Goal: Task Accomplishment & Management: Use online tool/utility

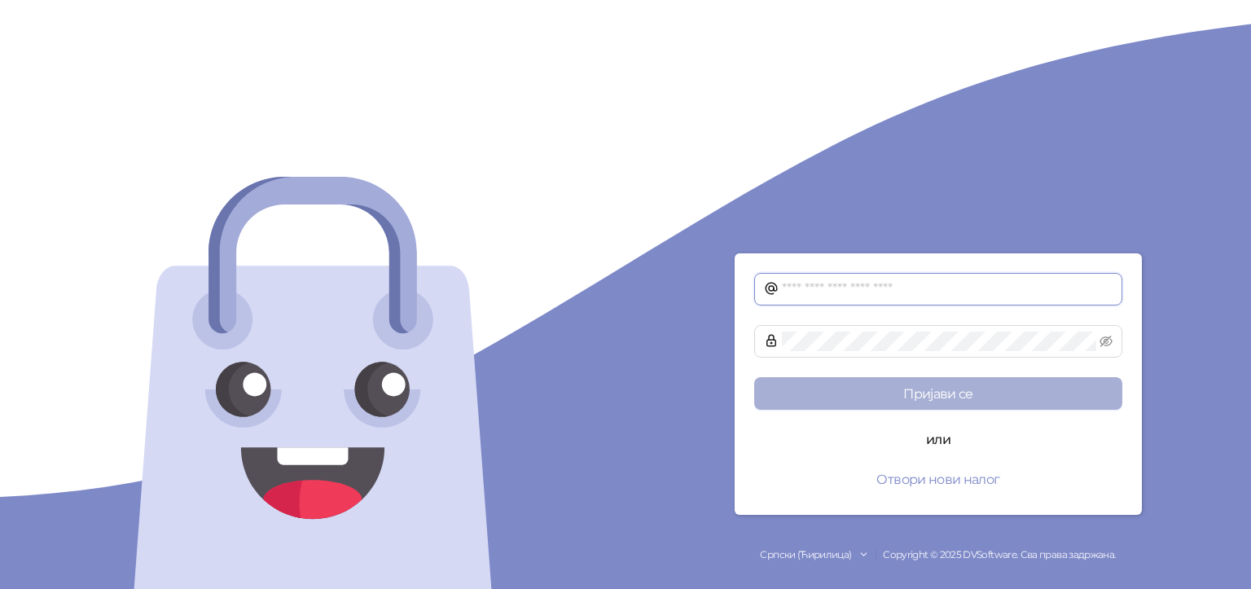
type input "**********"
click at [917, 399] on button "Пријави се" at bounding box center [938, 393] width 368 height 33
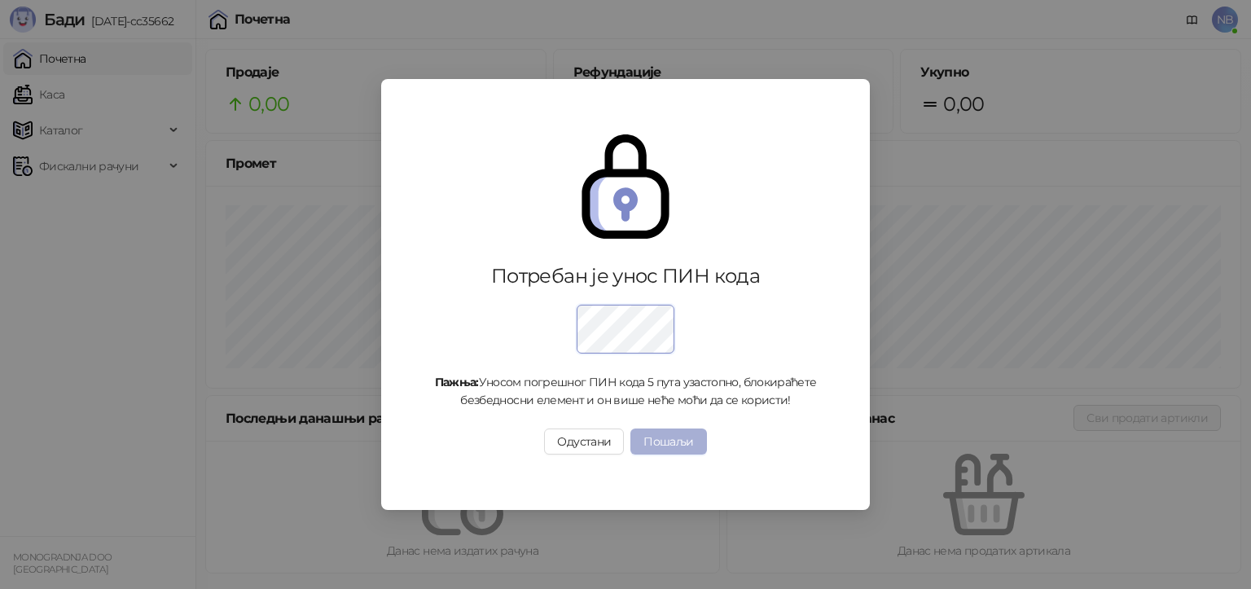
click at [665, 442] on button "Пошаљи" at bounding box center [668, 441] width 76 height 26
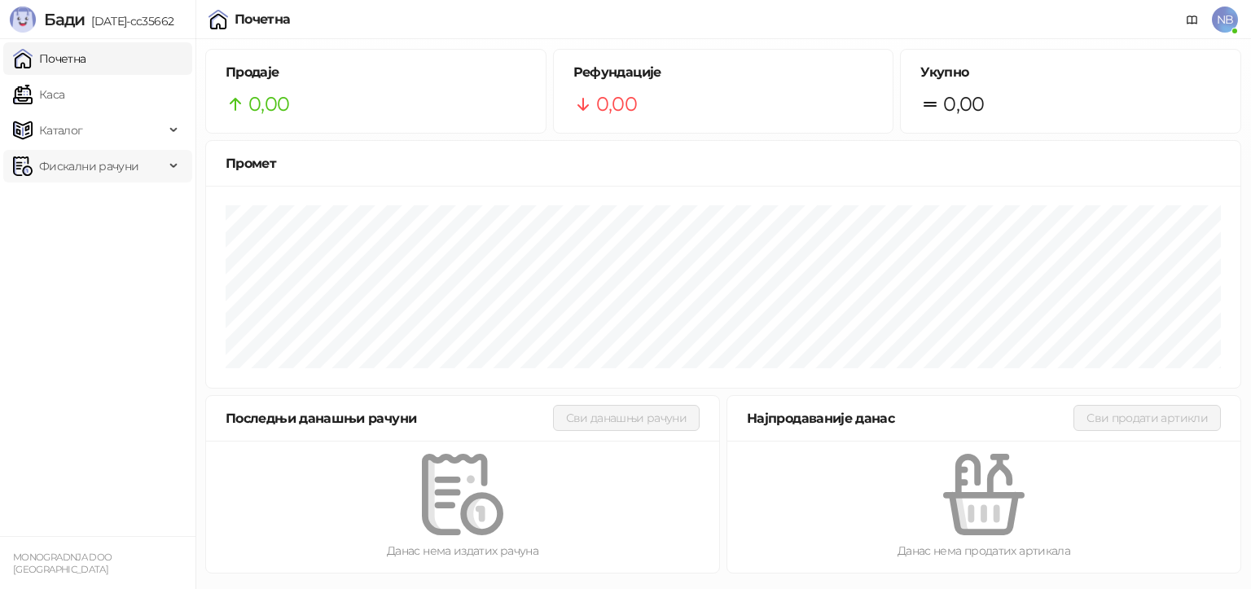
click at [59, 156] on span "Фискални рачуни" at bounding box center [88, 166] width 99 height 33
click at [71, 205] on link "Издати рачуни" at bounding box center [74, 202] width 109 height 33
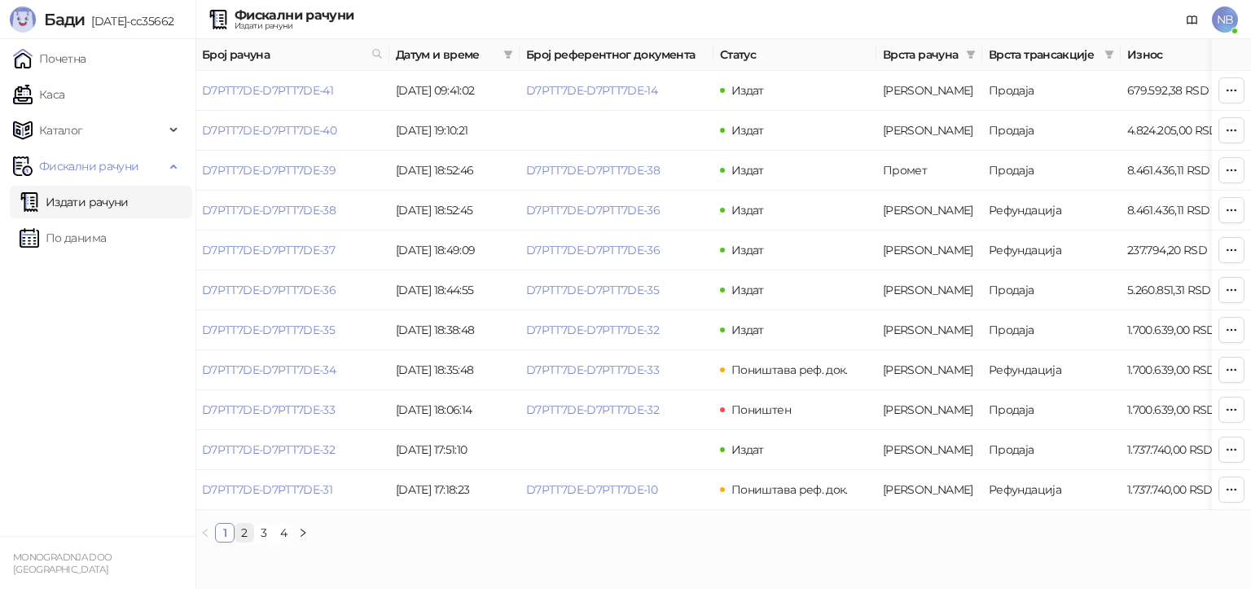
click at [244, 542] on link "2" at bounding box center [244, 533] width 18 height 18
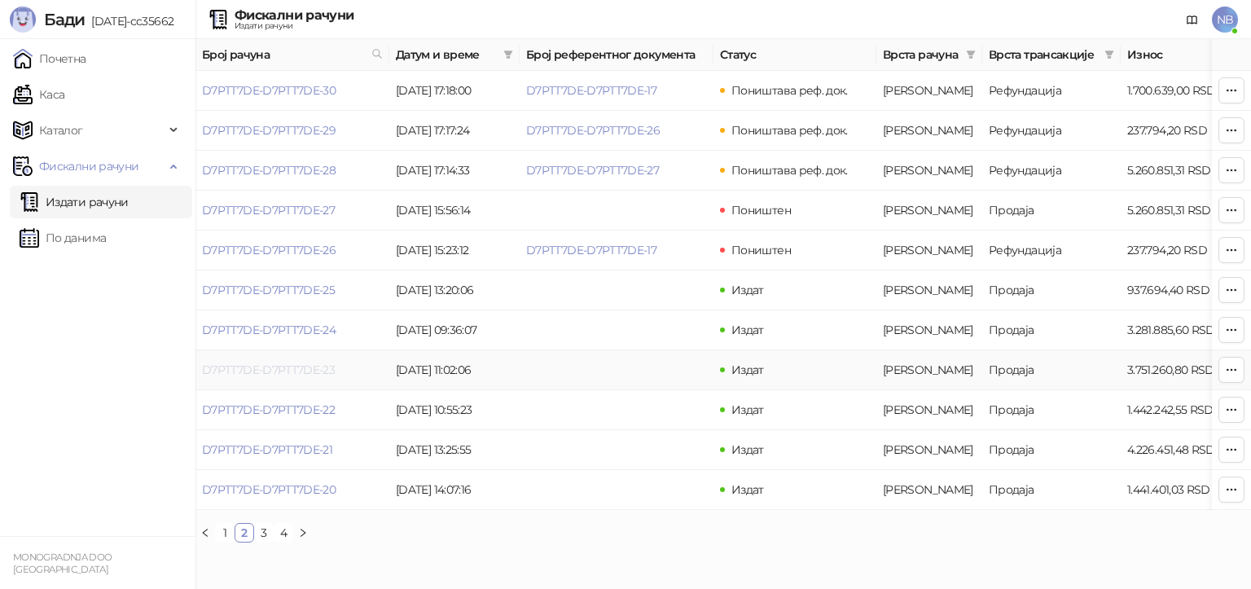
click at [270, 366] on link "D7PTT7DE-D7PTT7DE-23" at bounding box center [268, 369] width 133 height 15
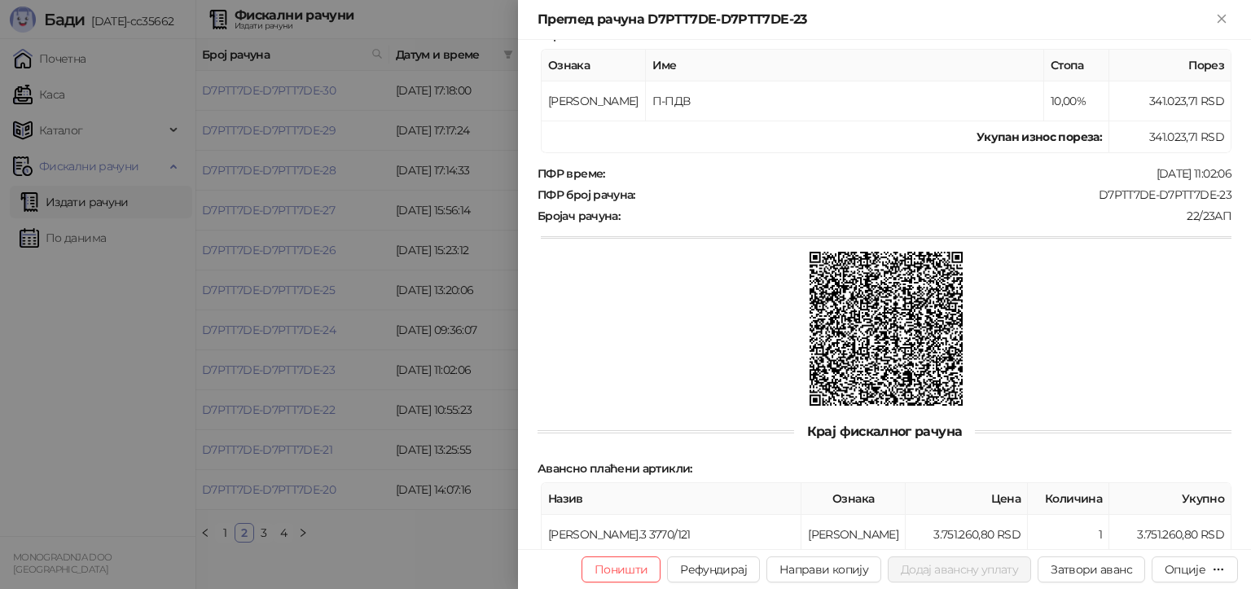
scroll to position [466, 0]
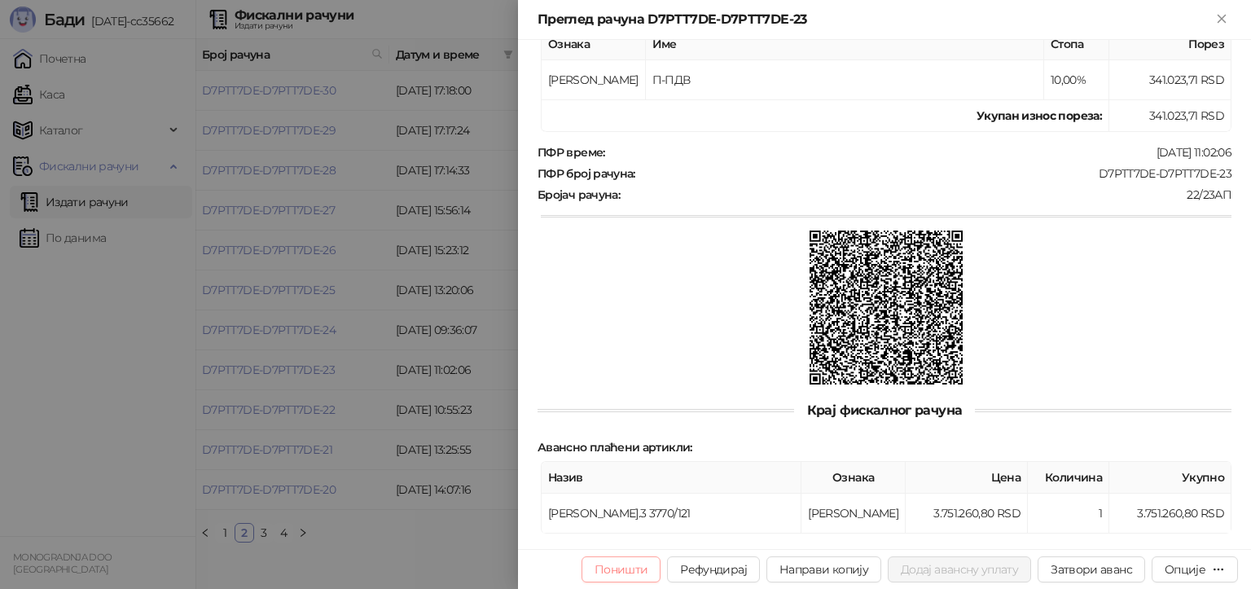
click at [609, 566] on button "Поништи" at bounding box center [622, 569] width 80 height 26
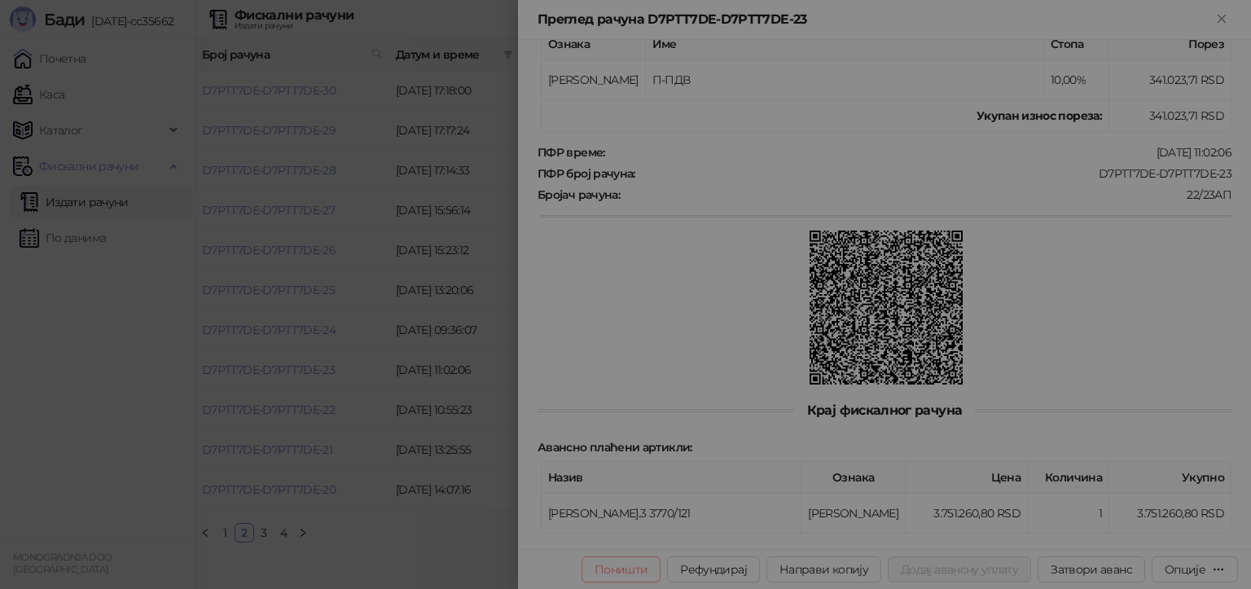
type input "**********"
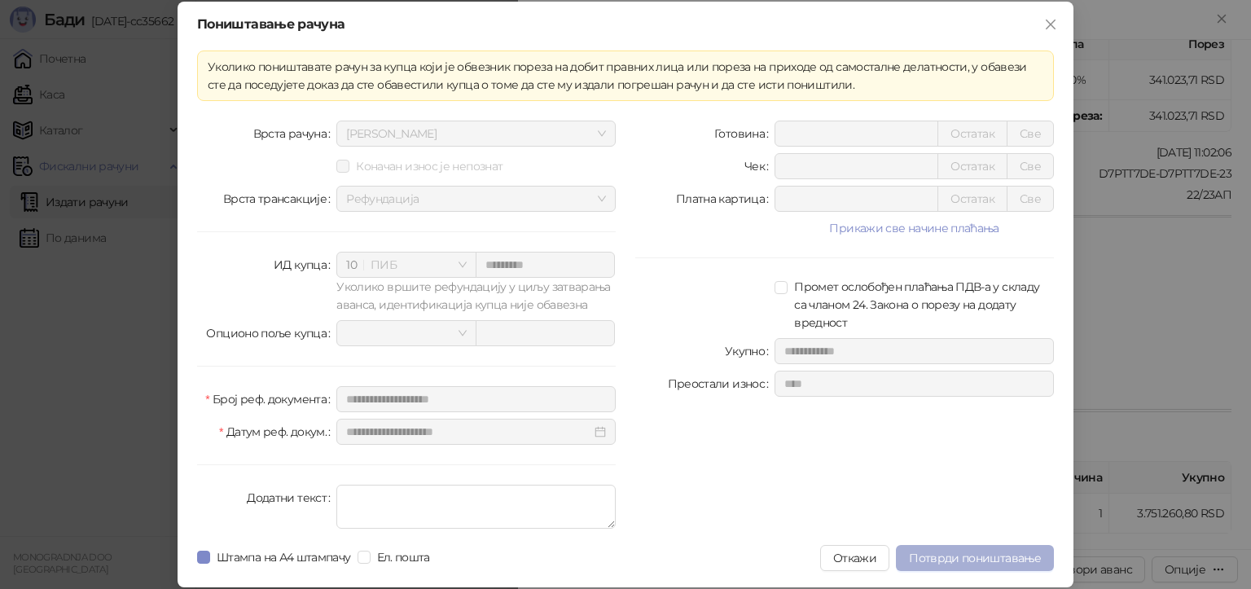
click at [977, 560] on span "Потврди поништавање" at bounding box center [975, 558] width 132 height 15
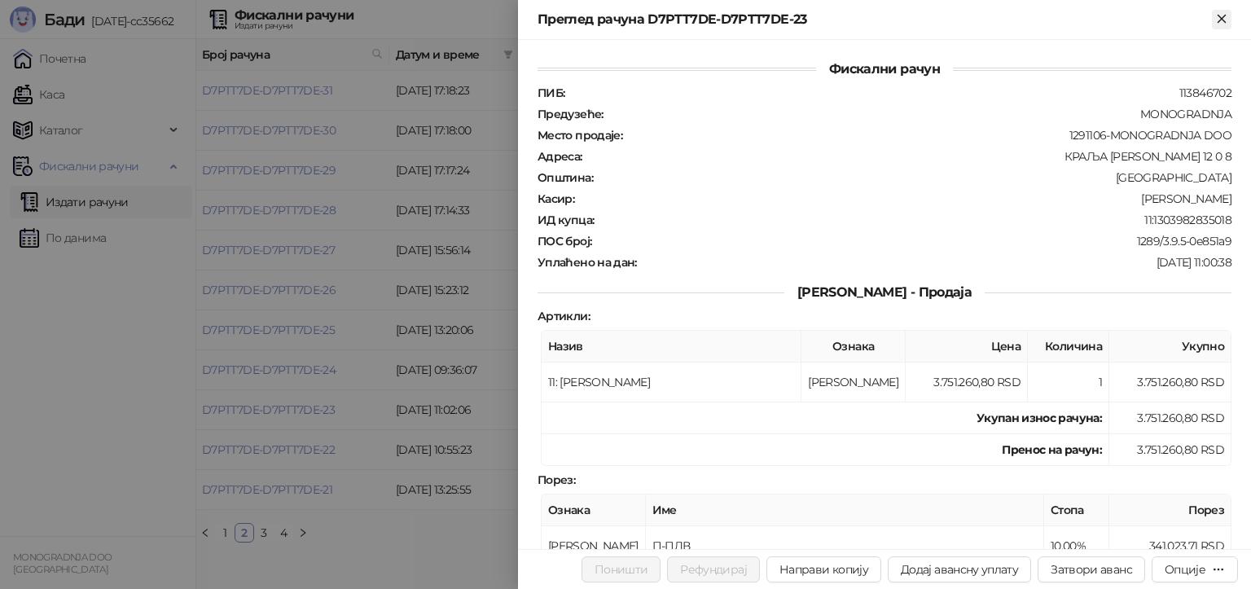
click at [1226, 17] on icon "Close" at bounding box center [1221, 18] width 15 height 15
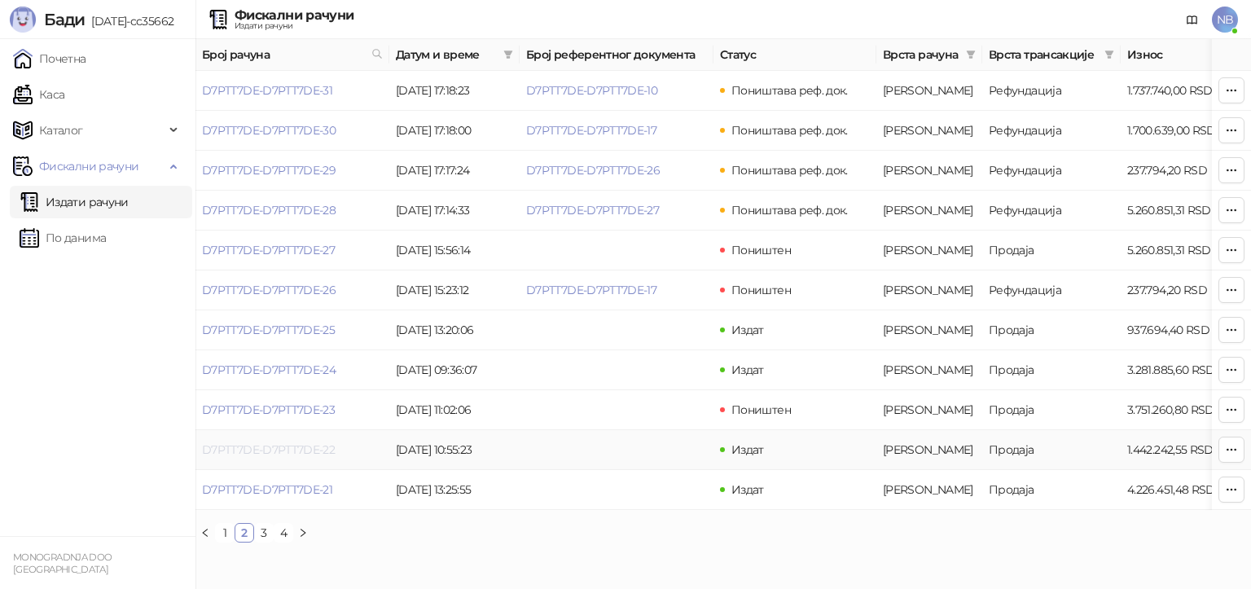
click at [271, 448] on link "D7PTT7DE-D7PTT7DE-22" at bounding box center [268, 449] width 133 height 15
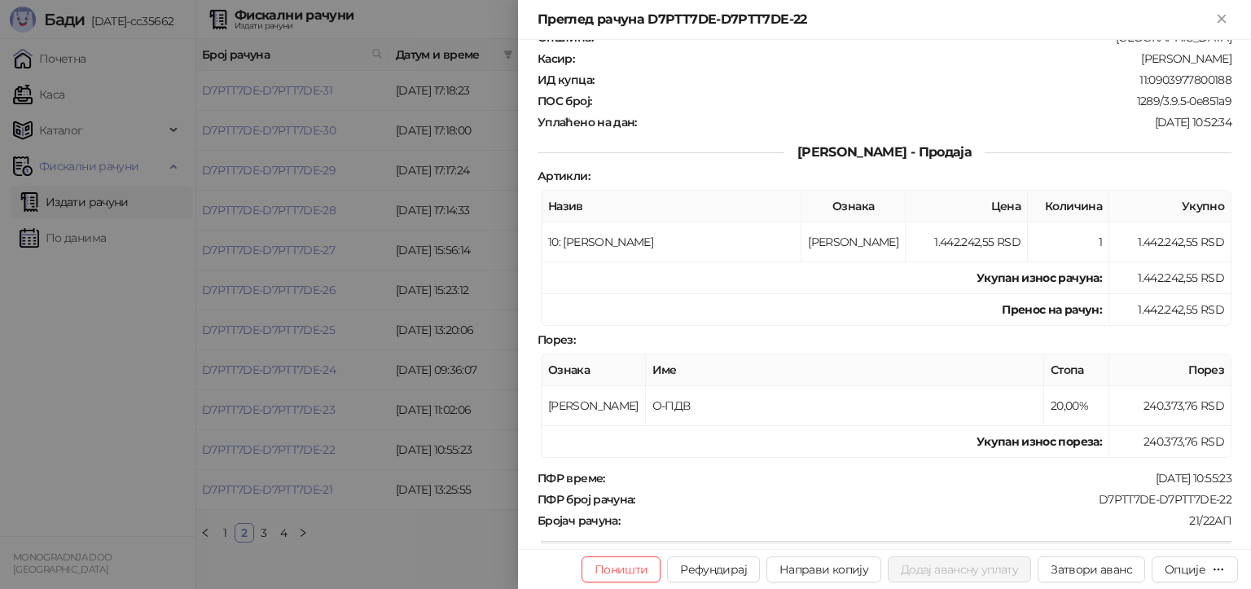
scroll to position [466, 0]
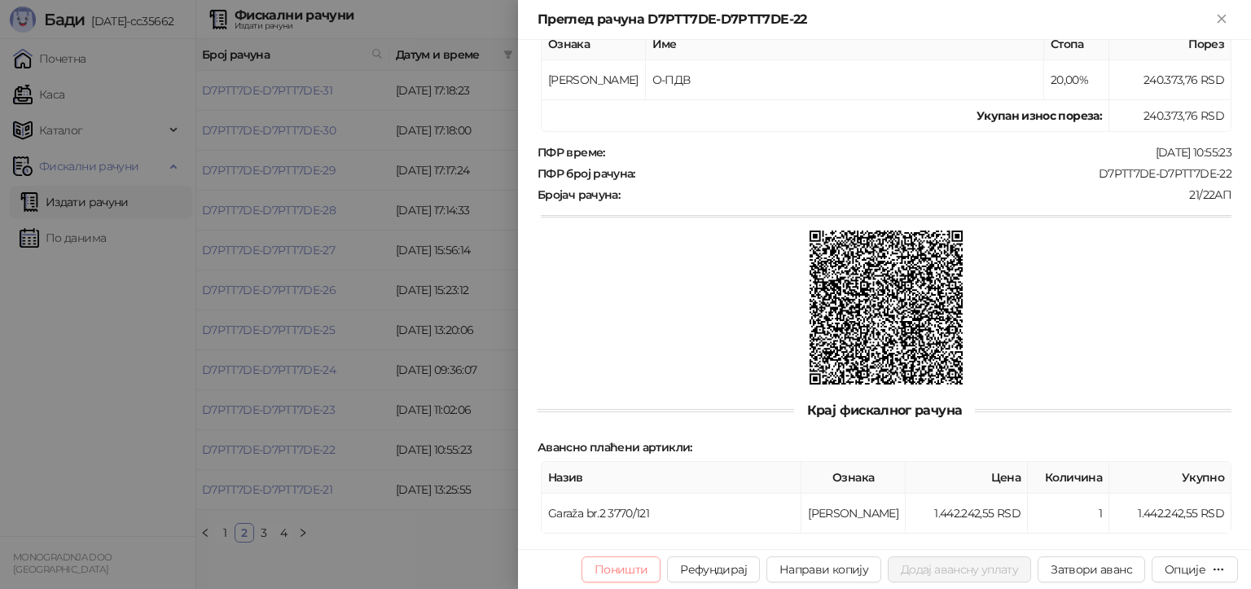
click at [622, 564] on button "Поништи" at bounding box center [622, 569] width 80 height 26
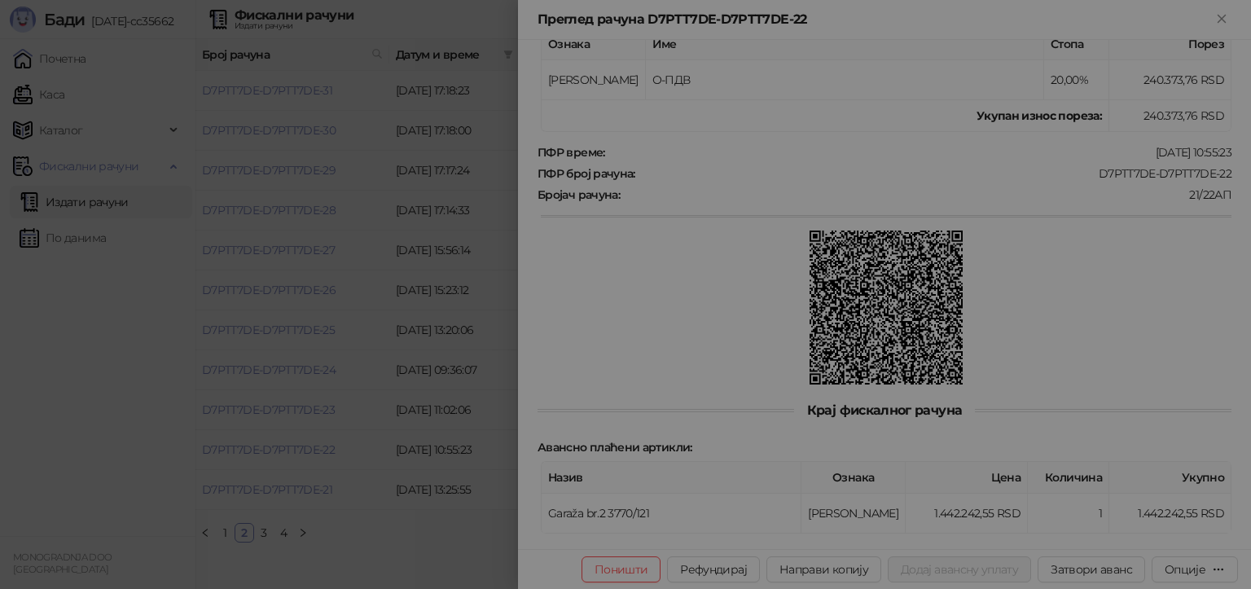
type input "**********"
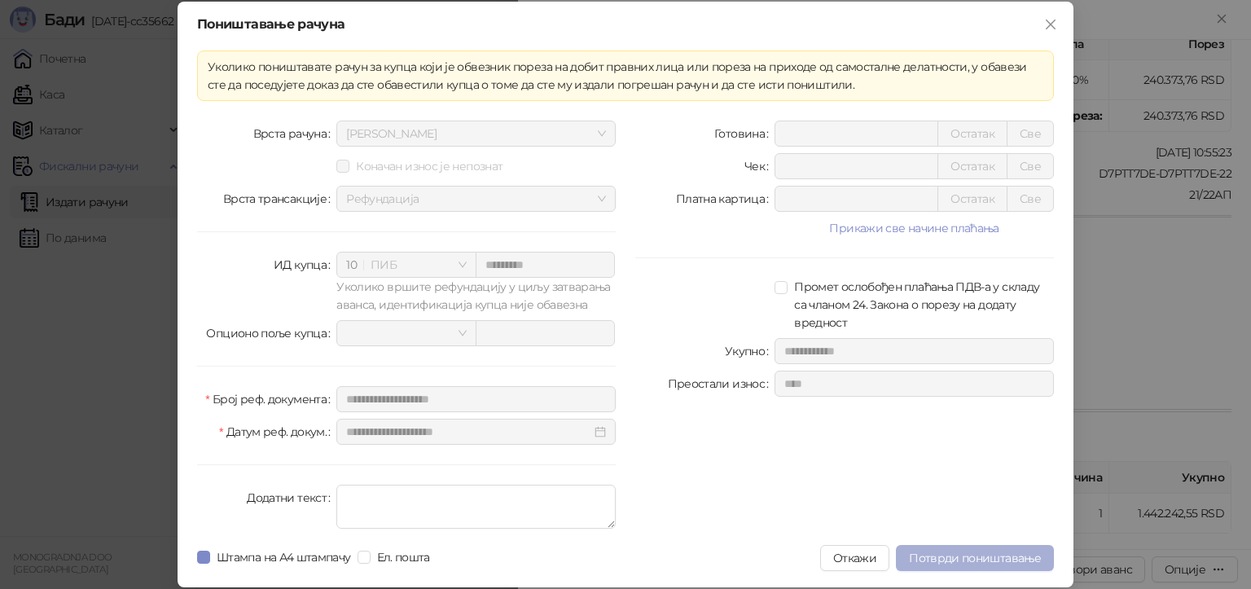
click at [950, 558] on span "Потврди поништавање" at bounding box center [975, 558] width 132 height 15
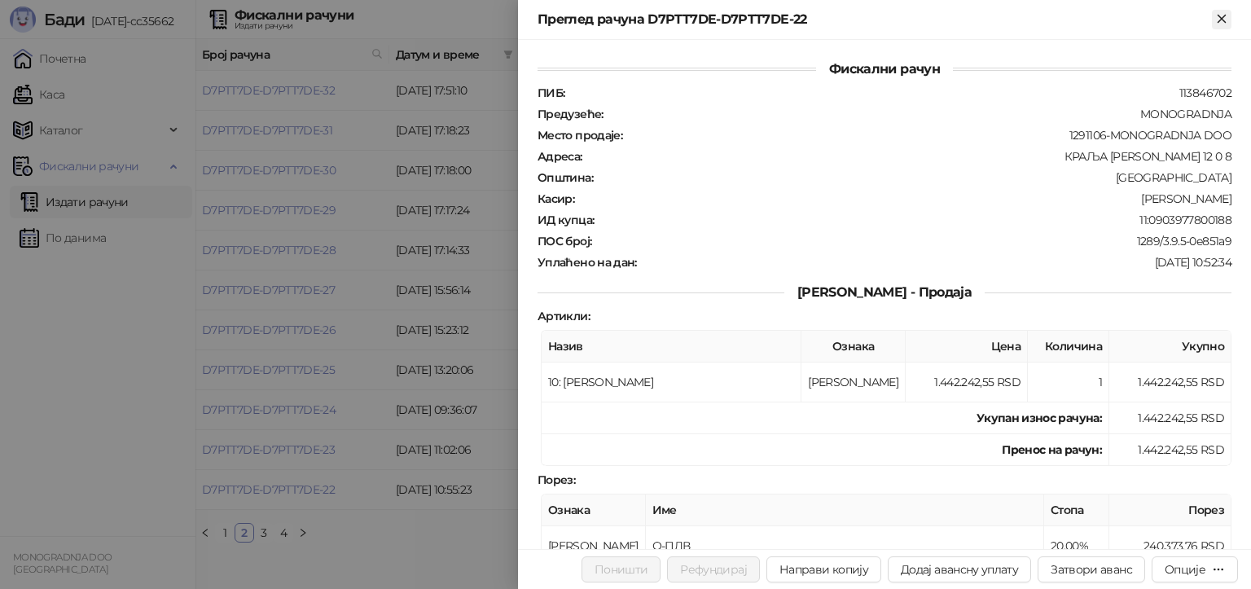
click at [1222, 15] on icon "Close" at bounding box center [1221, 18] width 15 height 15
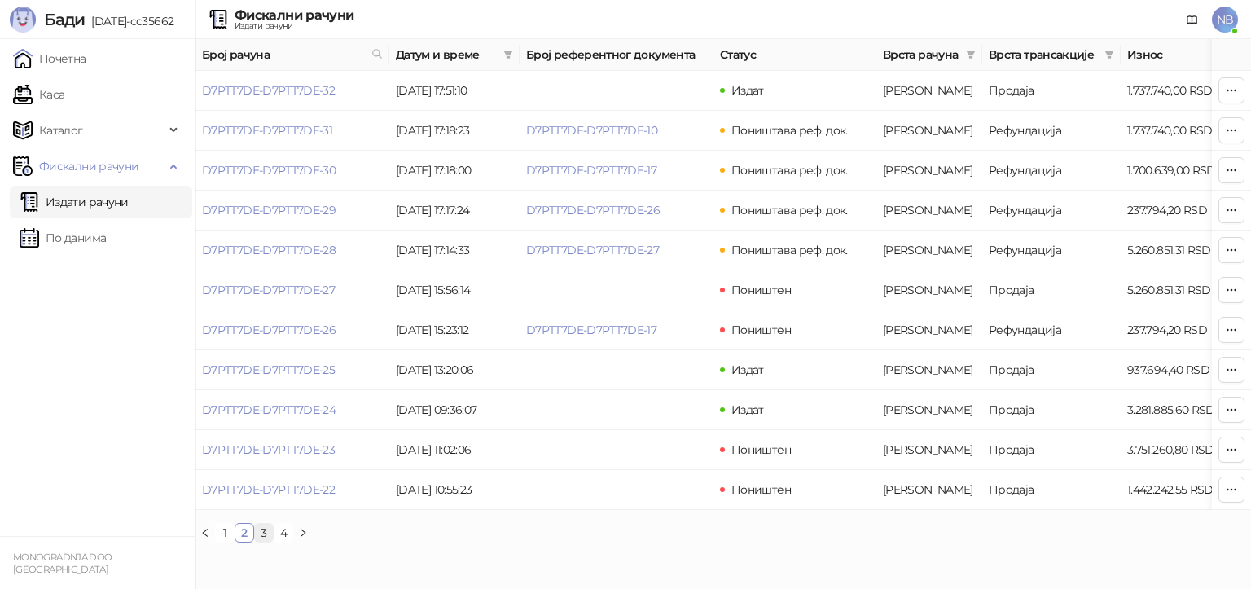
click at [261, 542] on link "3" at bounding box center [264, 533] width 18 height 18
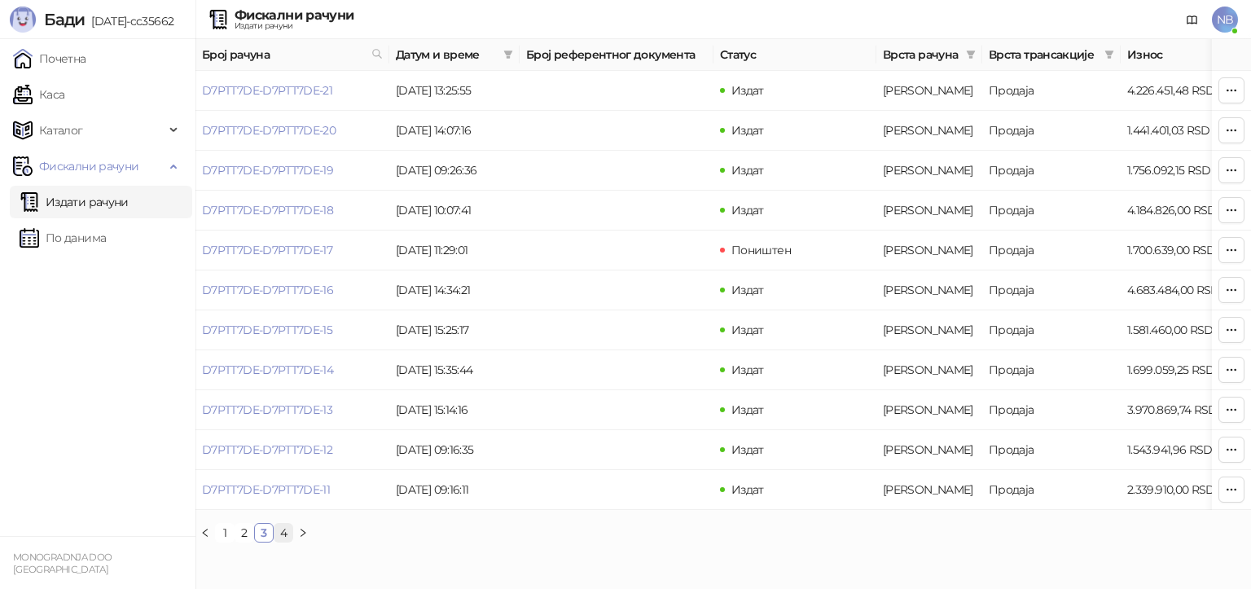
click at [283, 542] on link "4" at bounding box center [283, 533] width 18 height 18
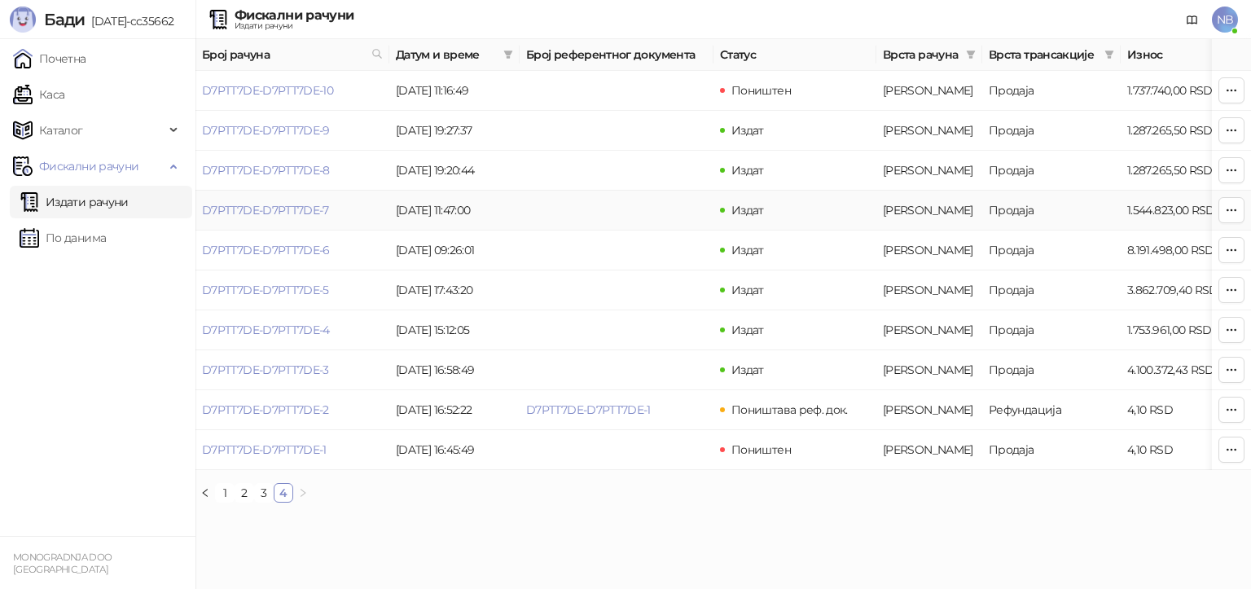
click at [816, 200] on td "Издат" at bounding box center [794, 211] width 163 height 40
